Goal: Information Seeking & Learning: Learn about a topic

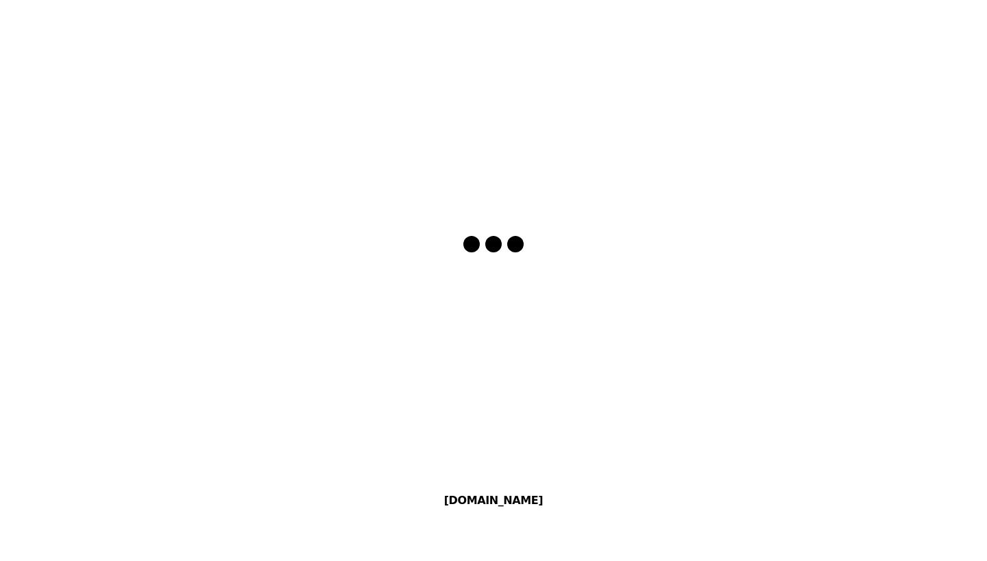
select select "en"
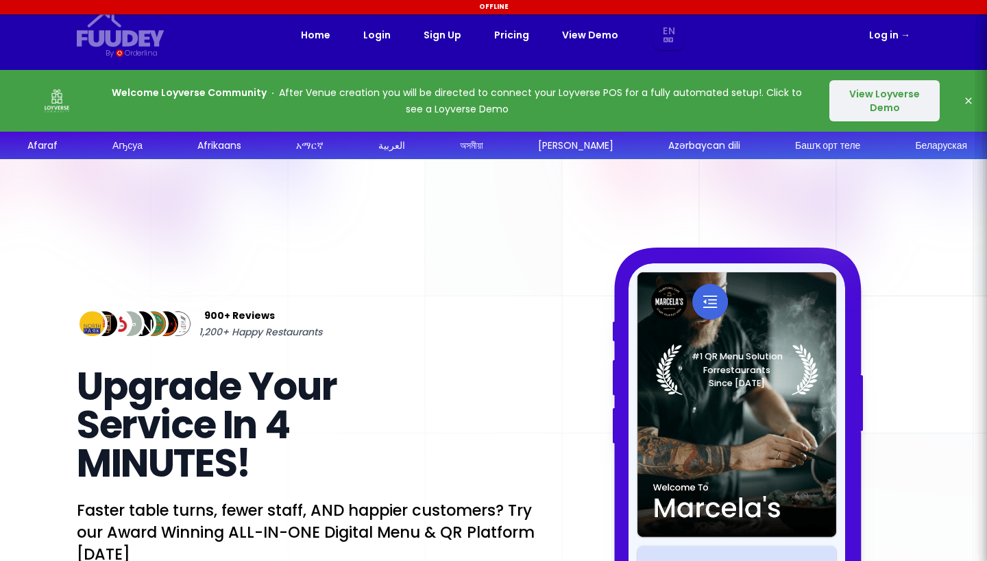
select select "en"
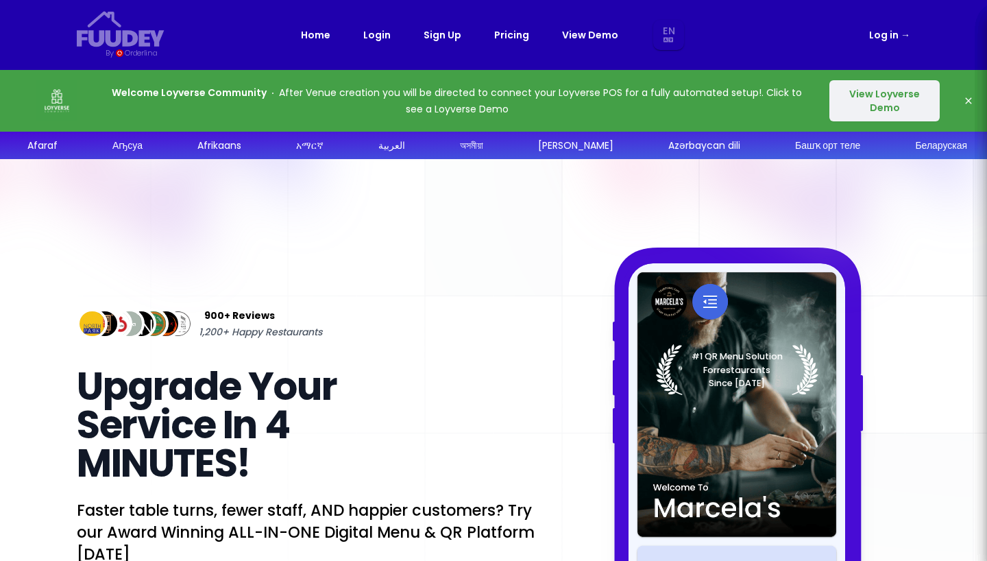
select select "en"
click at [896, 45] on nav "Fuudey {/* Added fill="currentColor" here */} {/* This rectangle defines the ba…" at bounding box center [493, 35] width 877 height 70
click at [882, 30] on link "Log in →" at bounding box center [889, 35] width 41 height 16
select select "en"
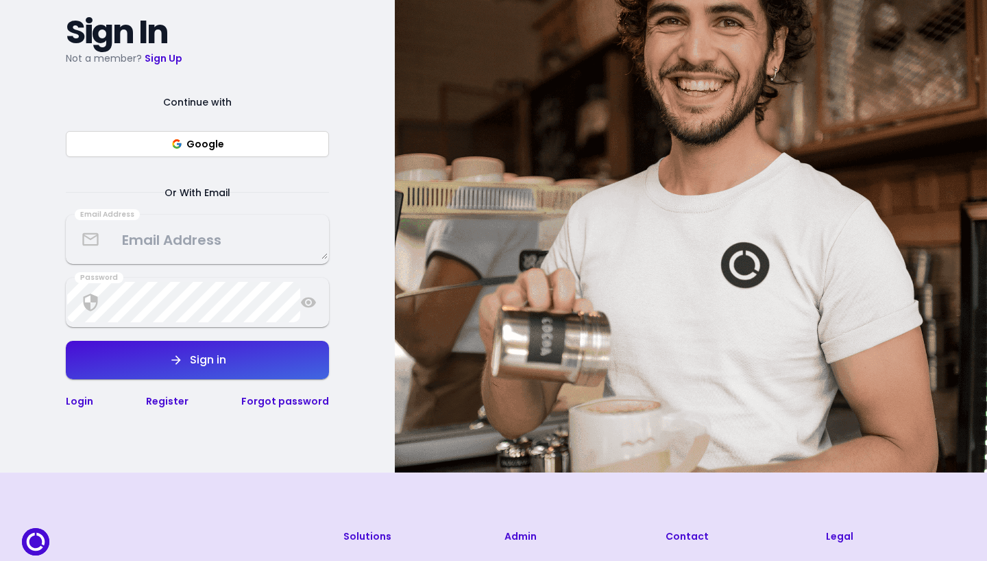
scroll to position [221, 0]
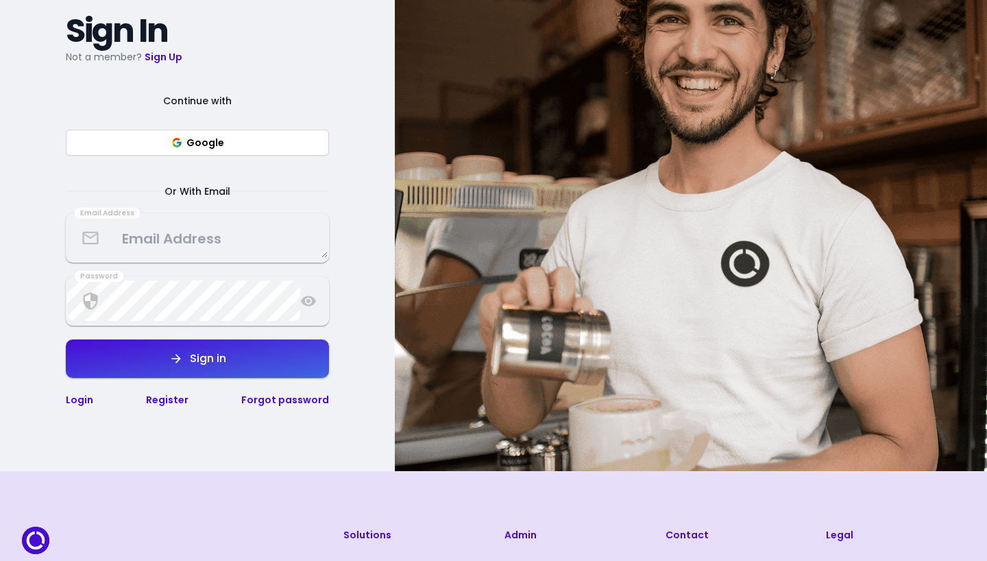
select select "en"
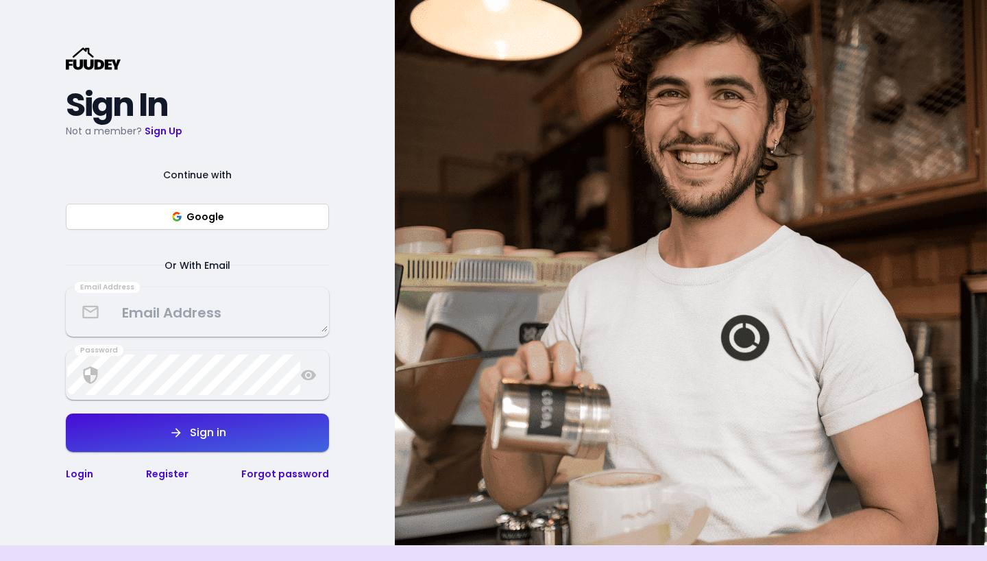
scroll to position [149, 0]
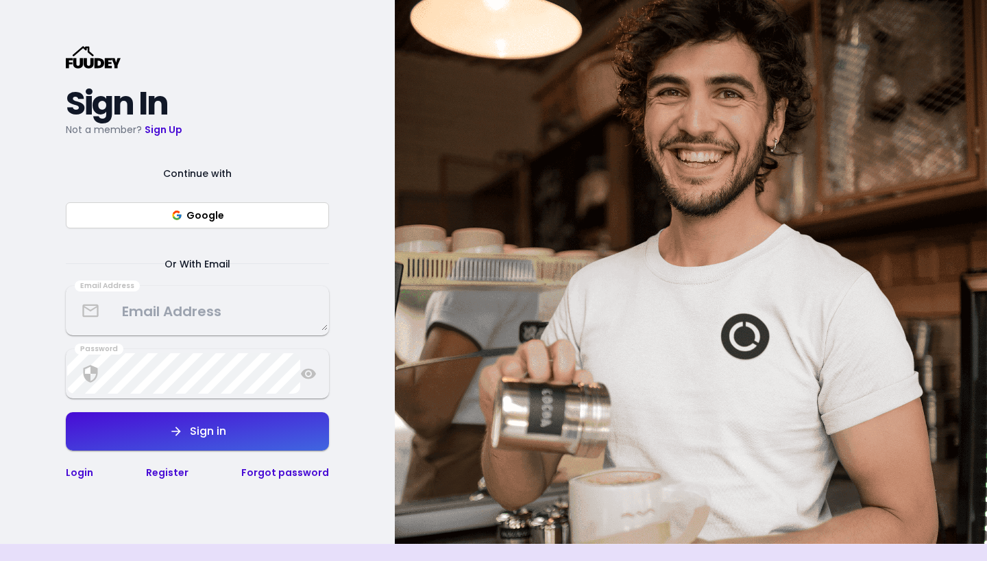
click at [172, 478] on div "Register" at bounding box center [167, 472] width 42 height 16
click at [172, 467] on link "Register" at bounding box center [167, 472] width 42 height 14
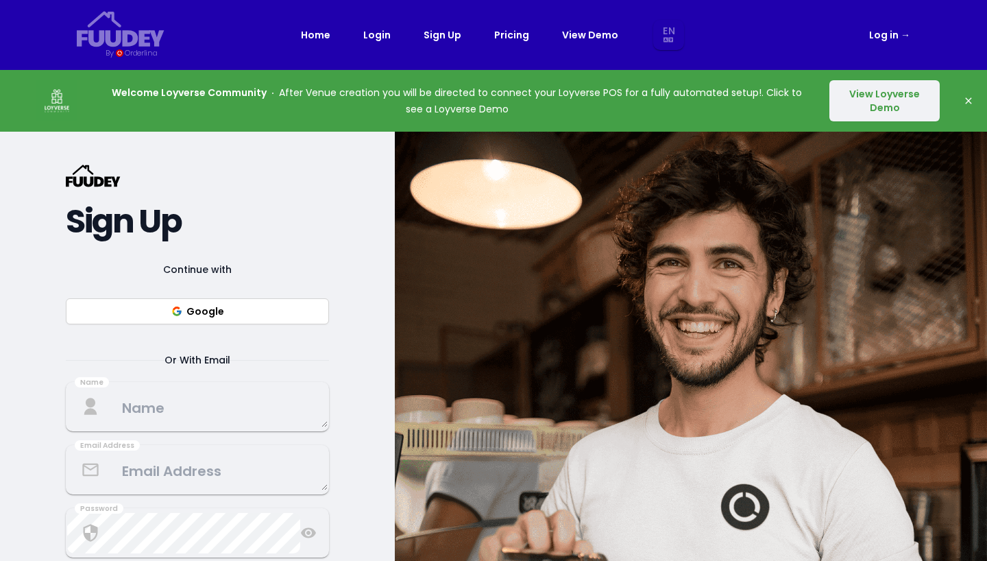
scroll to position [0, 0]
click at [896, 109] on button "View Loyverse Demo" at bounding box center [884, 100] width 110 height 41
select select "en"
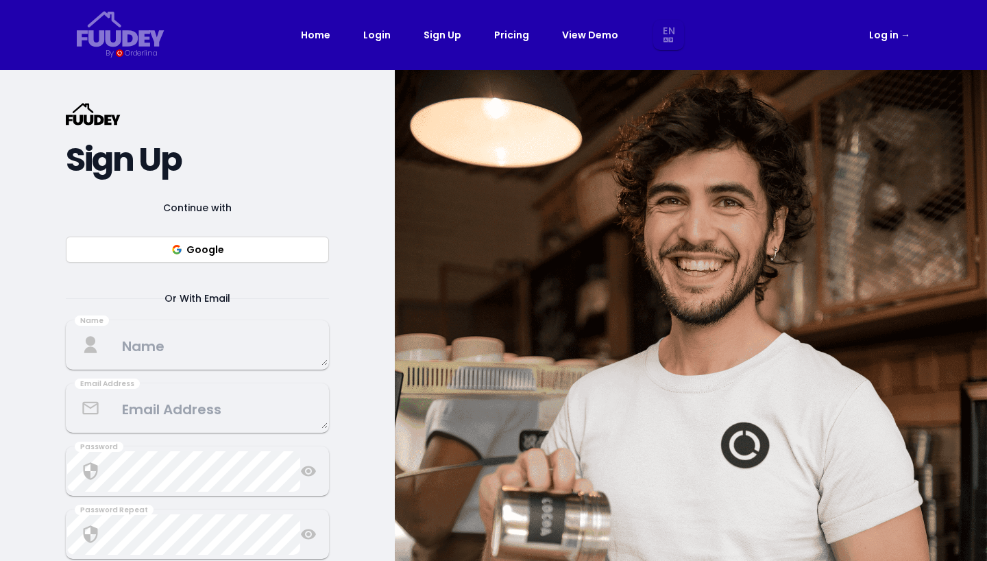
select select "en"
click at [319, 38] on link "Home" at bounding box center [315, 35] width 29 height 16
select select "en"
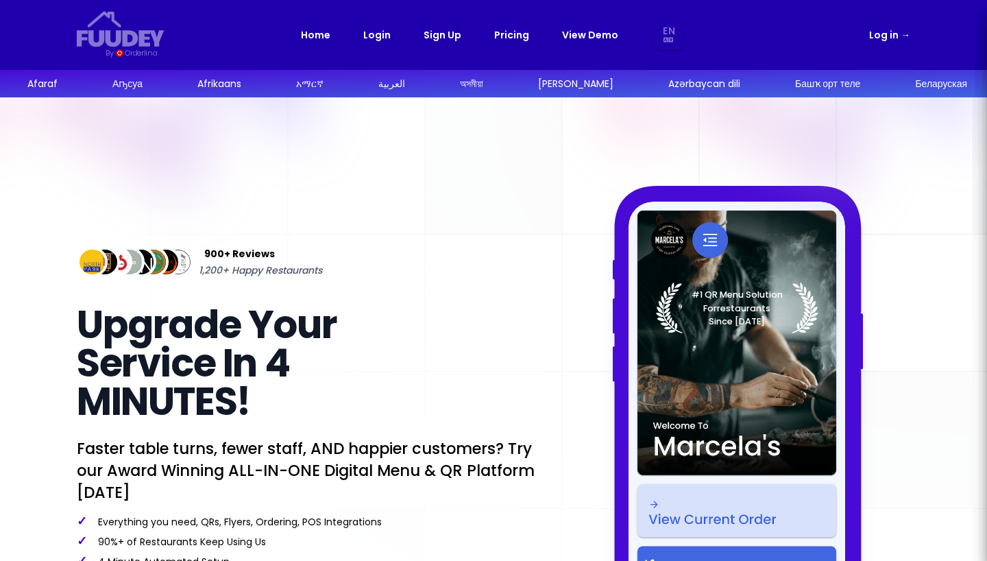
select select "en"
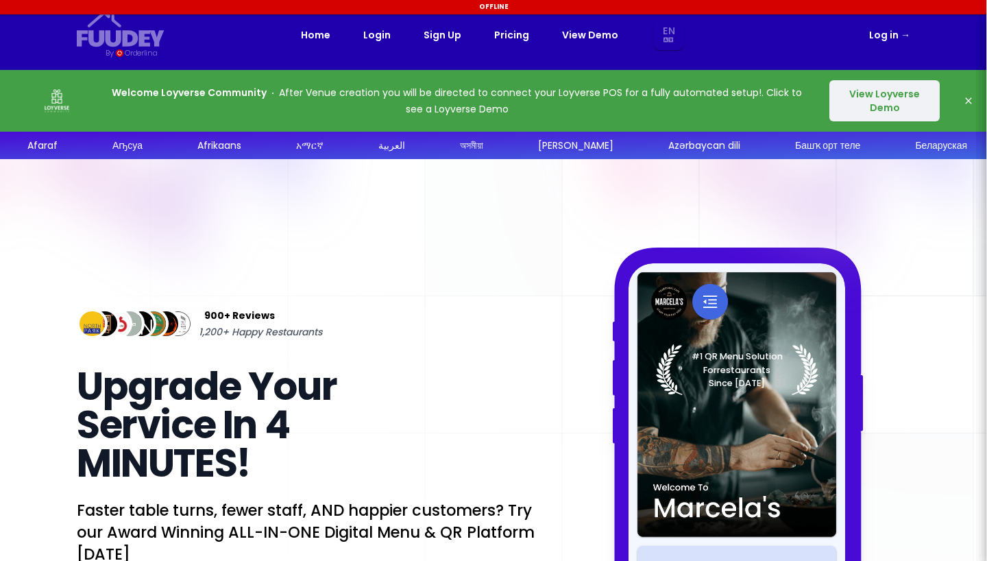
select select "en"
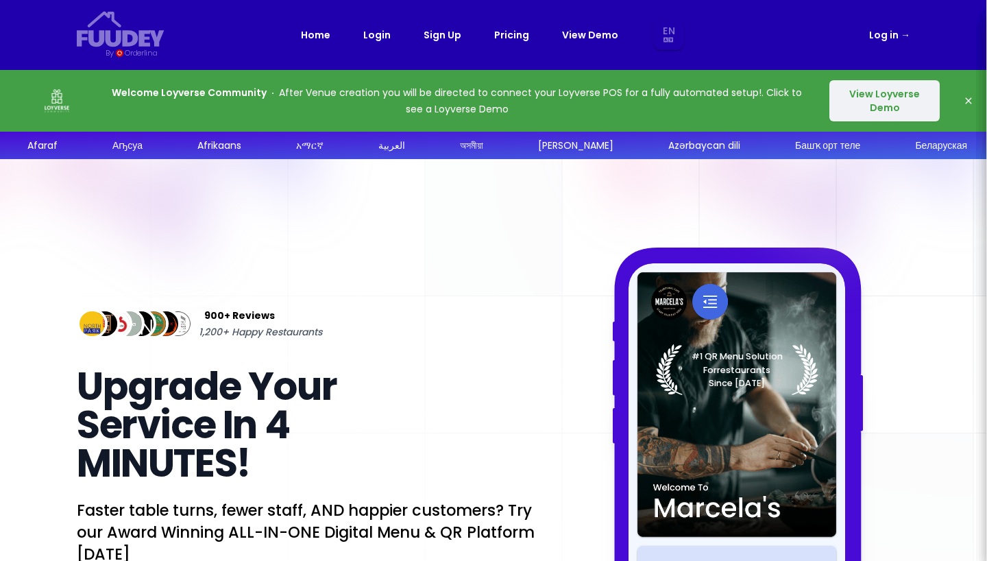
select select "en"
click at [874, 100] on button "View Loyverse Demo" at bounding box center [884, 100] width 110 height 41
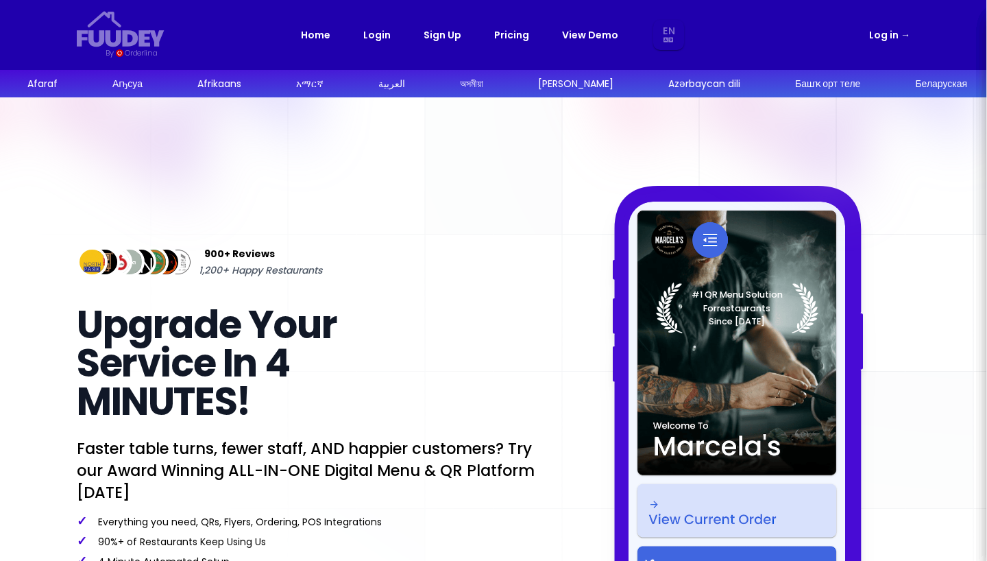
select select "en"
